Goal: Task Accomplishment & Management: Complete application form

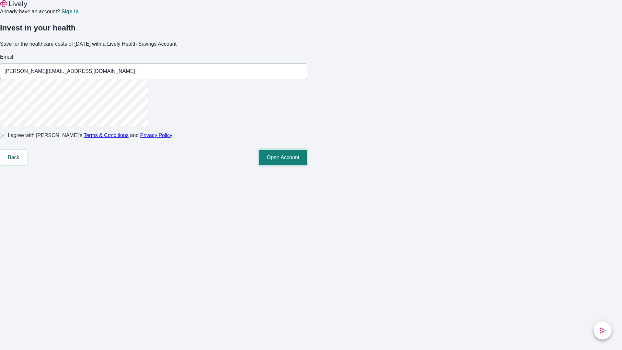
click at [307, 165] on button "Open Account" at bounding box center [283, 158] width 48 height 16
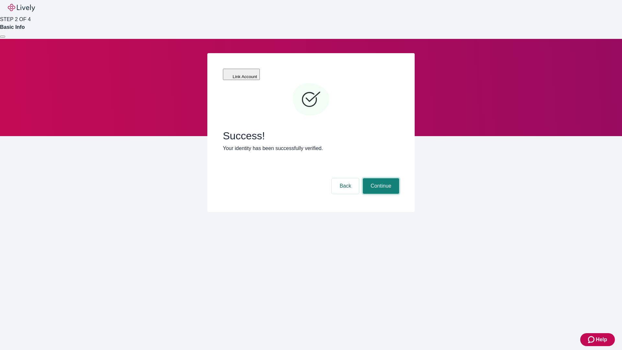
click at [380, 178] on button "Continue" at bounding box center [381, 186] width 36 height 16
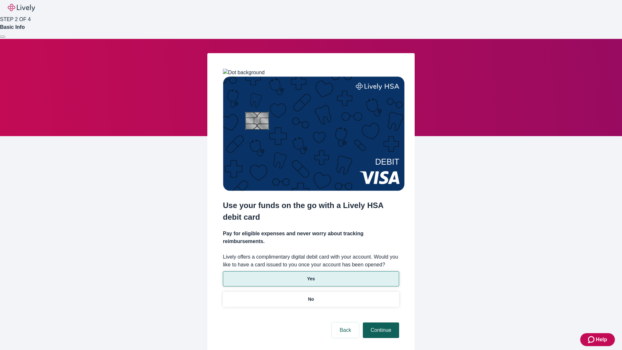
click at [311, 275] on p "Yes" at bounding box center [311, 278] width 8 height 7
click at [380, 322] on button "Continue" at bounding box center [381, 330] width 36 height 16
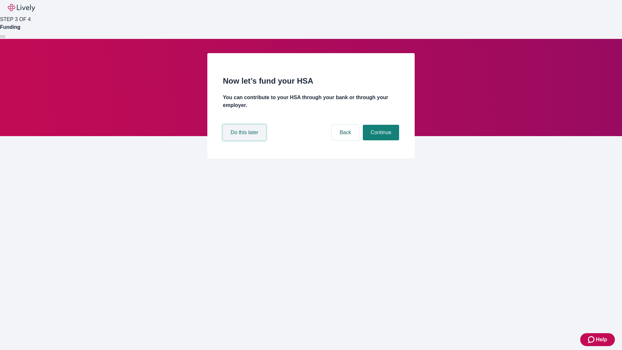
click at [245, 140] on button "Do this later" at bounding box center [244, 133] width 43 height 16
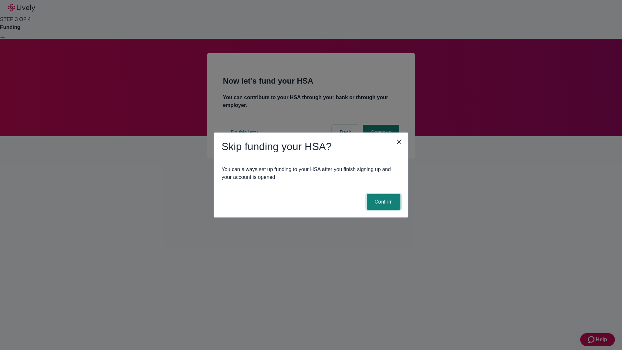
click at [383, 202] on button "Confirm" at bounding box center [384, 202] width 34 height 16
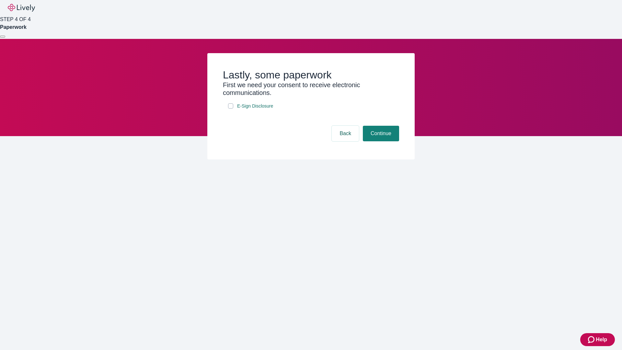
click at [231, 109] on input "E-Sign Disclosure" at bounding box center [230, 105] width 5 height 5
checkbox input "true"
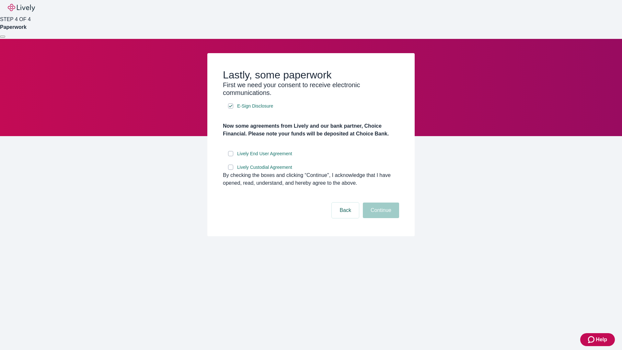
click at [231, 156] on input "Lively End User Agreement" at bounding box center [230, 153] width 5 height 5
checkbox input "true"
click at [231, 170] on input "Lively Custodial Agreement" at bounding box center [230, 167] width 5 height 5
checkbox input "true"
click at [380, 218] on button "Continue" at bounding box center [381, 211] width 36 height 16
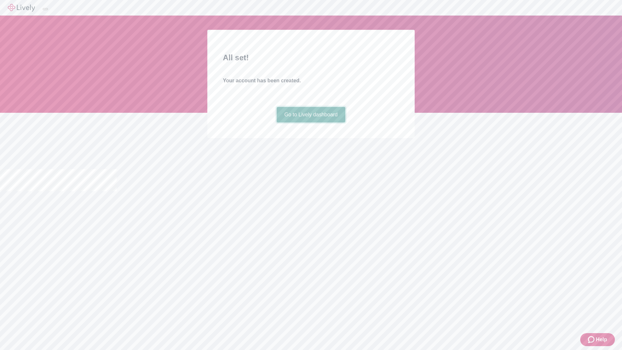
click at [311, 122] on link "Go to Lively dashboard" at bounding box center [311, 115] width 69 height 16
